Goal: Task Accomplishment & Management: Manage account settings

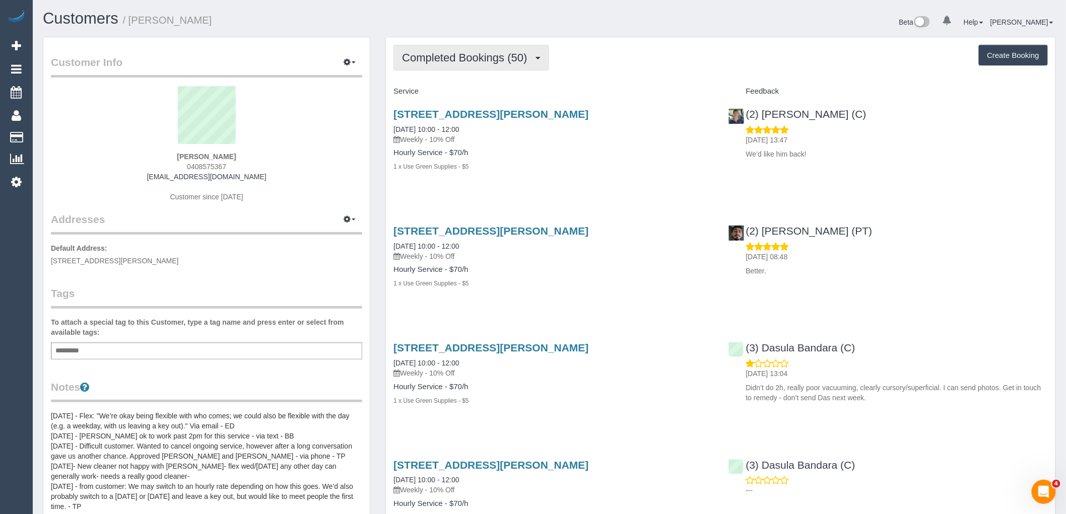
click at [522, 60] on span "Completed Bookings (50)" at bounding box center [467, 57] width 130 height 13
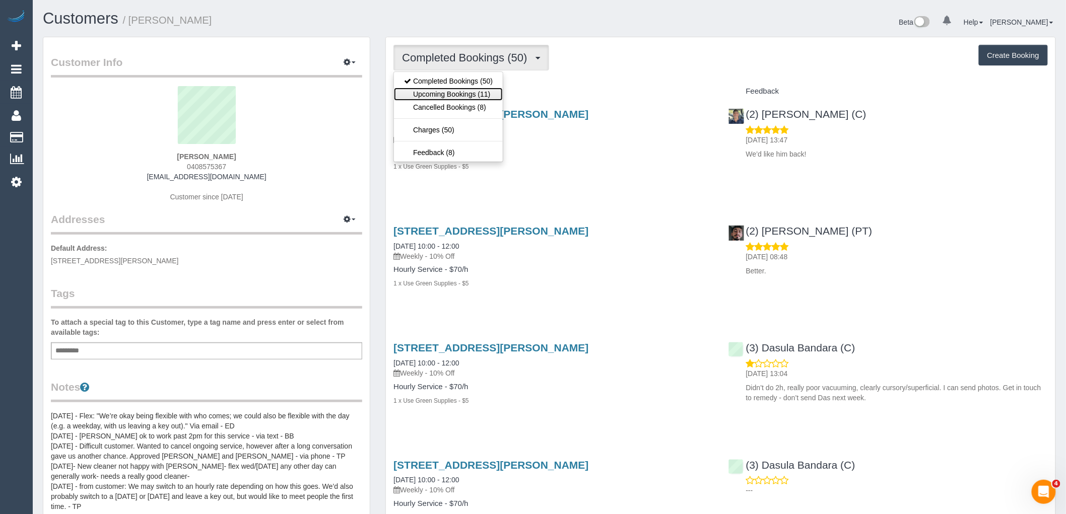
click at [476, 96] on link "Upcoming Bookings (11)" at bounding box center [448, 94] width 109 height 13
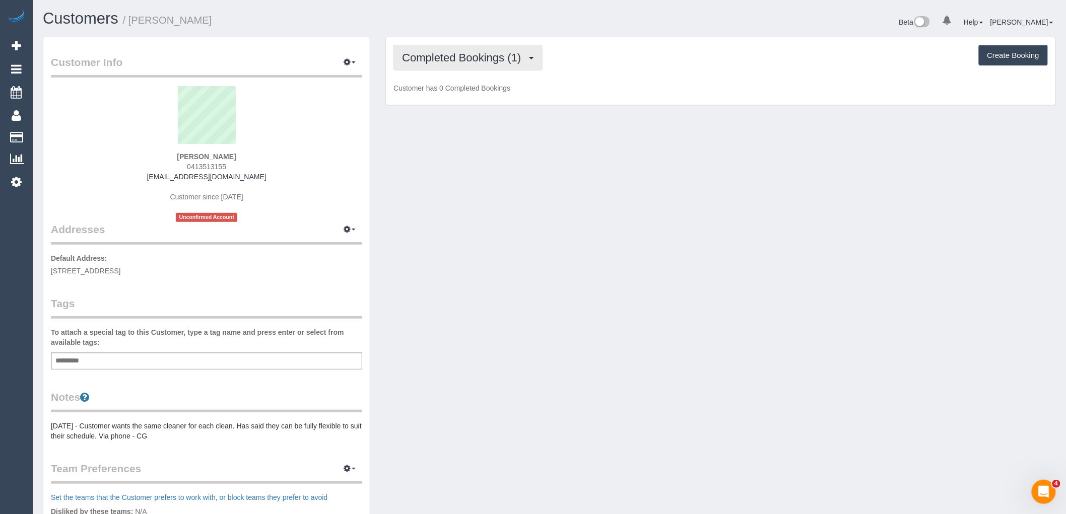
click at [489, 59] on span "Completed Bookings (1)" at bounding box center [464, 57] width 124 height 13
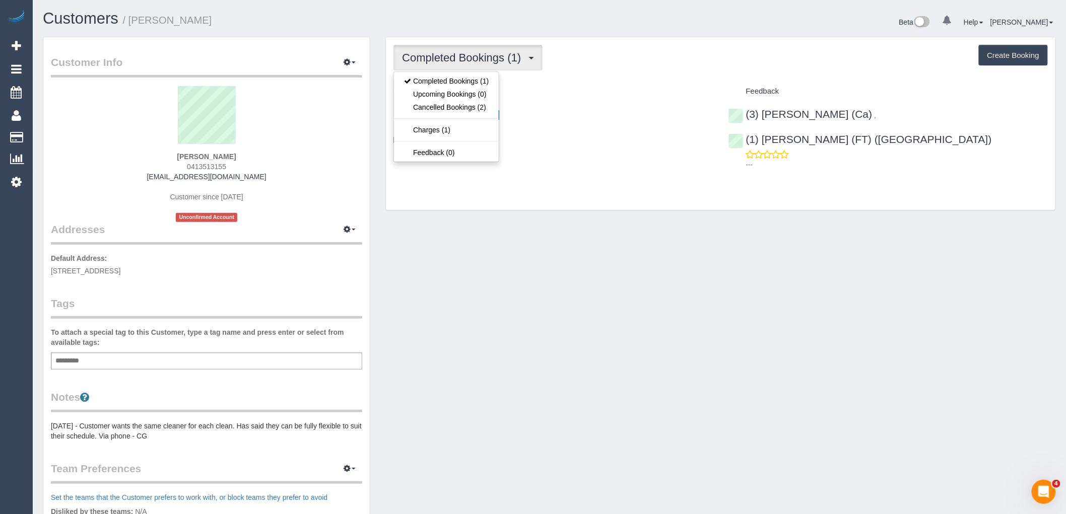
click at [565, 93] on h4 "Service" at bounding box center [552, 91] width 319 height 9
click at [497, 64] on button "Completed Bookings (1)" at bounding box center [467, 58] width 149 height 26
click at [573, 78] on div "Completed Bookings (1) Completed Bookings (1) Upcoming Bookings (0) Cancelled B…" at bounding box center [720, 123] width 669 height 173
click at [446, 53] on span "Completed Bookings (1)" at bounding box center [464, 57] width 124 height 13
click at [462, 106] on link "Cancelled Bookings (2)" at bounding box center [446, 107] width 105 height 13
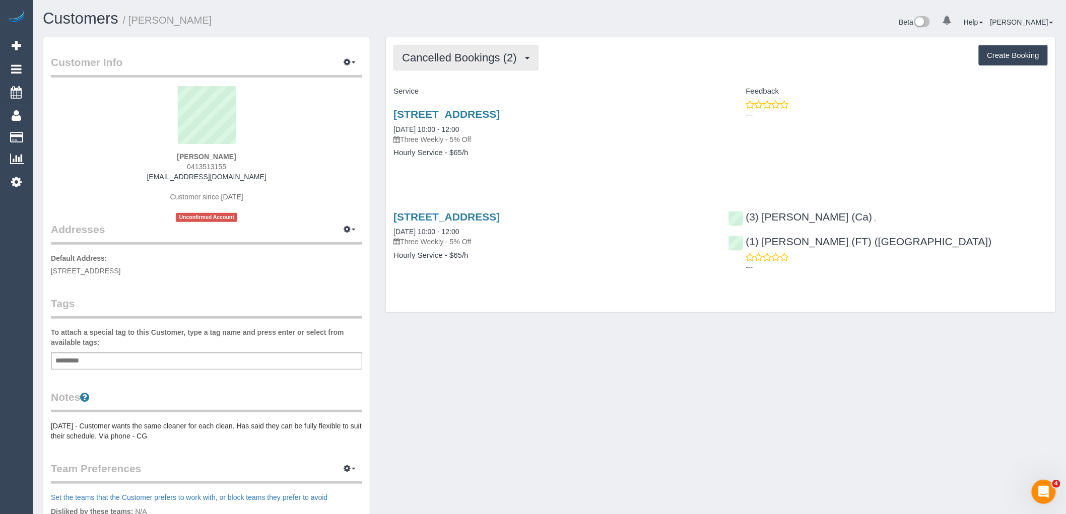
click at [466, 59] on span "Cancelled Bookings (2)" at bounding box center [461, 57] width 119 height 13
click at [464, 74] on ul "Completed Bookings (1) Upcoming Bookings (0) Cancelled Bookings (2) Charges (1)…" at bounding box center [446, 117] width 106 height 91
click at [466, 61] on span "Cancelled Bookings (2)" at bounding box center [461, 57] width 119 height 13
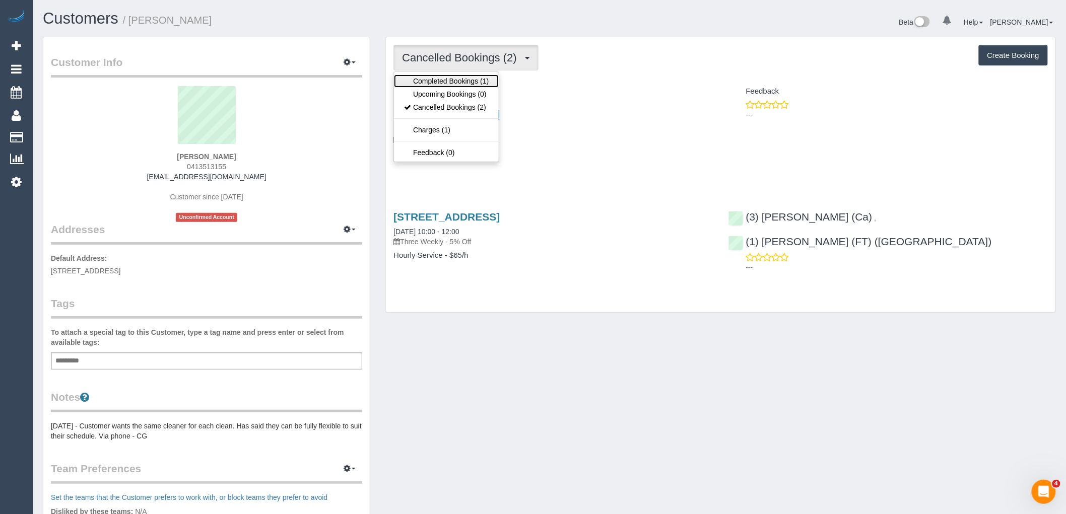
click at [464, 85] on link "Completed Bookings (1)" at bounding box center [446, 81] width 105 height 13
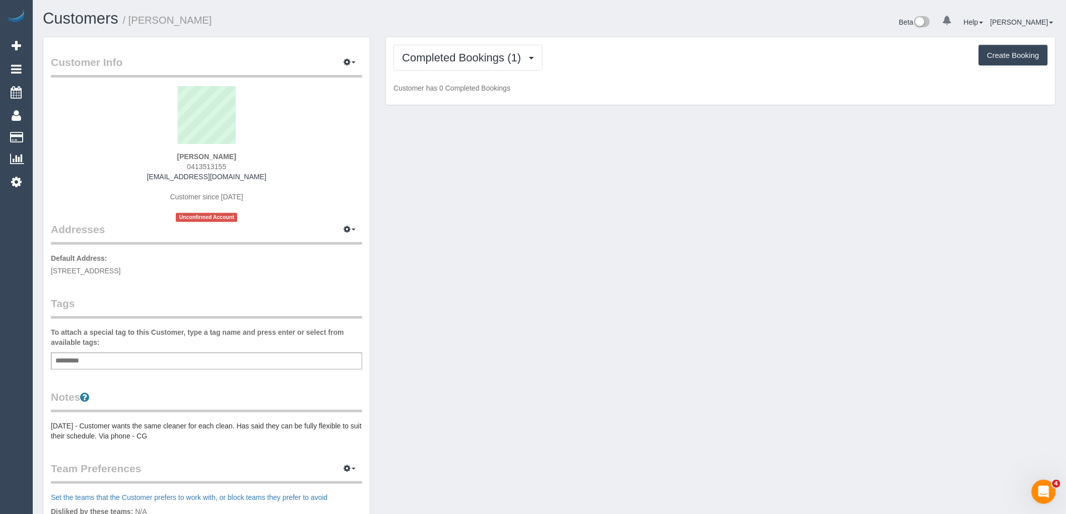
drag, startPoint x: 173, startPoint y: 156, endPoint x: 126, endPoint y: 156, distance: 47.3
click at [126, 156] on div "Ankit Mehta 0413513155 ankit.mehta.aus@gmail.com Customer since 2023 Unconfirme…" at bounding box center [206, 154] width 311 height 136
copy strong "Ankit Mehta"
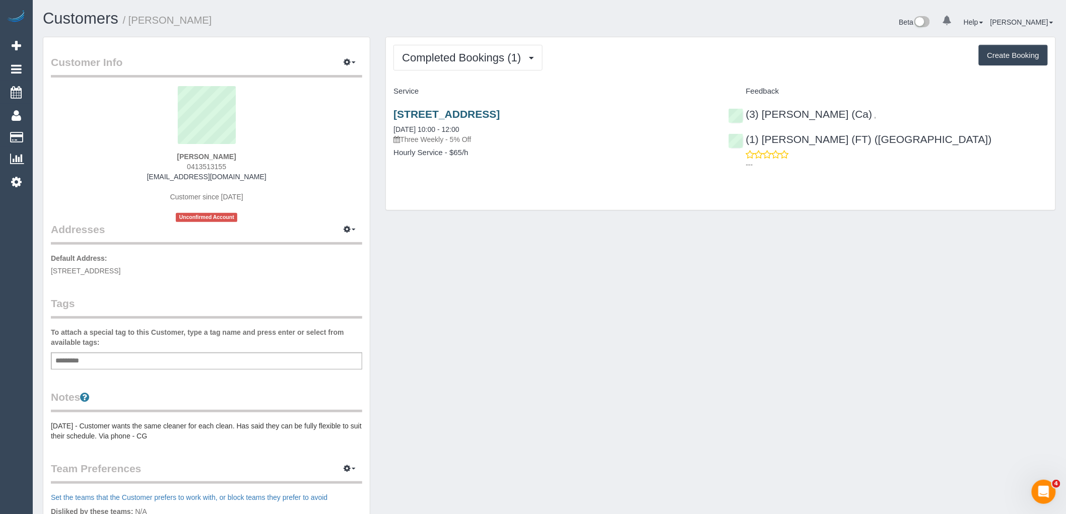
drag, startPoint x: 581, startPoint y: 114, endPoint x: 393, endPoint y: 114, distance: 187.4
click at [393, 114] on h3 "16 Queen Street, Kew, VIC 3101" at bounding box center [552, 114] width 319 height 12
copy link "16 Queen Street, Kew, VIC 3101"
